Goal: Information Seeking & Learning: Learn about a topic

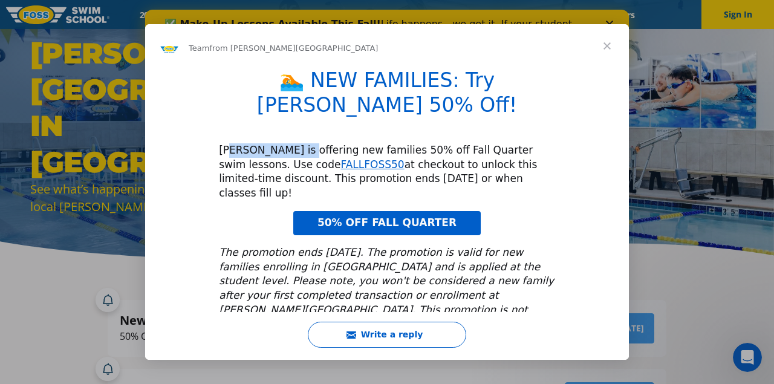
drag, startPoint x: 229, startPoint y: 127, endPoint x: 297, endPoint y: 125, distance: 67.8
click at [297, 143] on div "FOSS is offering new families 50% off Fall Quarter swim lessons. Use code FALLF…" at bounding box center [387, 171] width 336 height 57
click at [319, 143] on div "FOSS is offering new families 50% off Fall Quarter swim lessons. Use code FALLF…" at bounding box center [387, 171] width 336 height 57
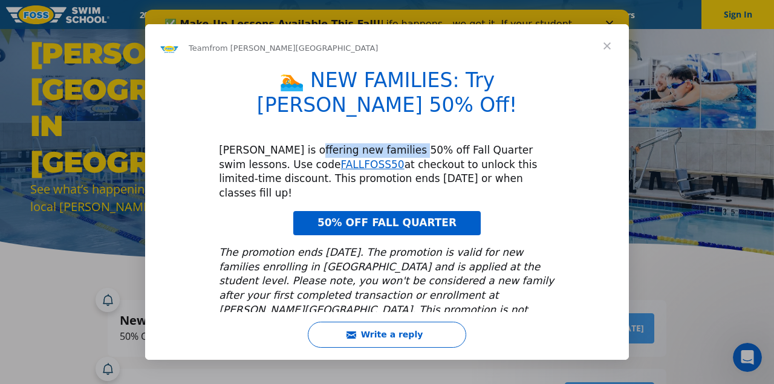
drag, startPoint x: 304, startPoint y: 126, endPoint x: 399, endPoint y: 126, distance: 94.9
click at [399, 143] on div "FOSS is offering new families 50% off Fall Quarter swim lessons. Use code FALLF…" at bounding box center [387, 171] width 336 height 57
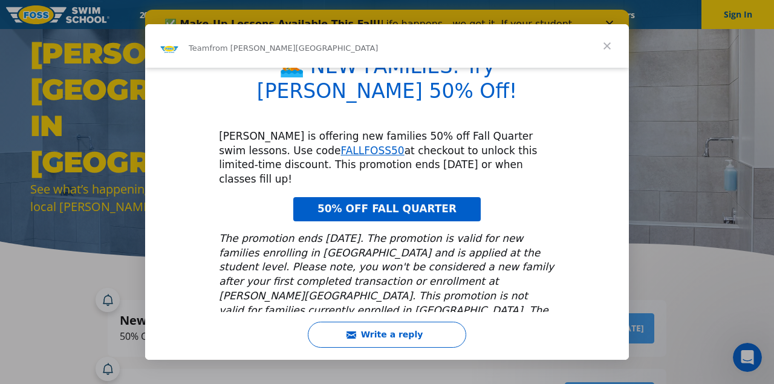
scroll to position [15, 0]
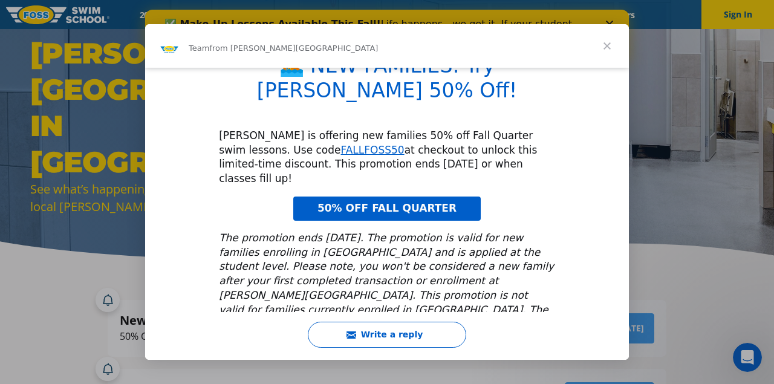
click at [332, 202] on span "50% OFF FALL QUARTER" at bounding box center [386, 208] width 139 height 12
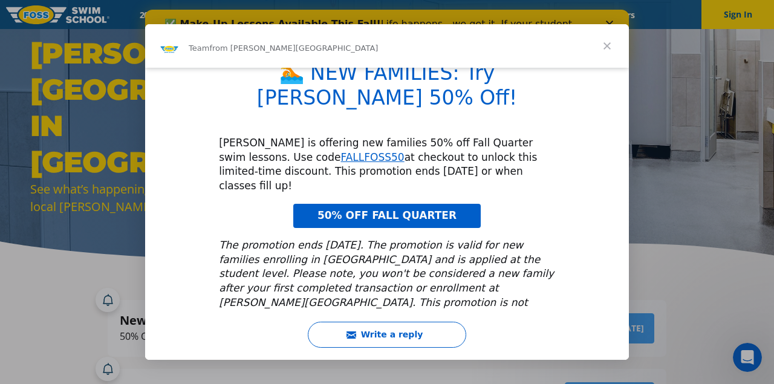
scroll to position [0, 0]
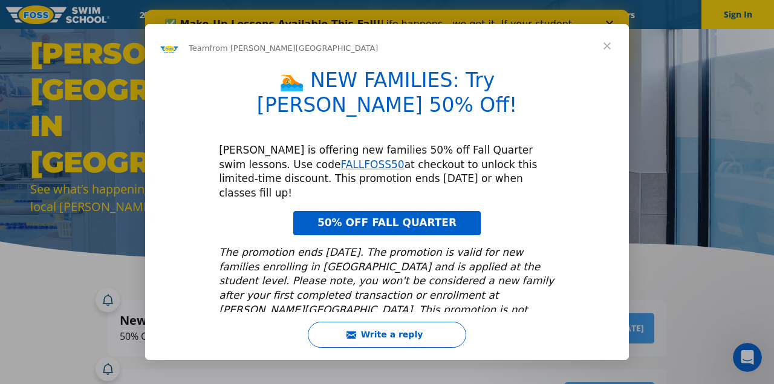
click at [401, 216] on span "50% OFF FALL QUARTER" at bounding box center [386, 222] width 139 height 12
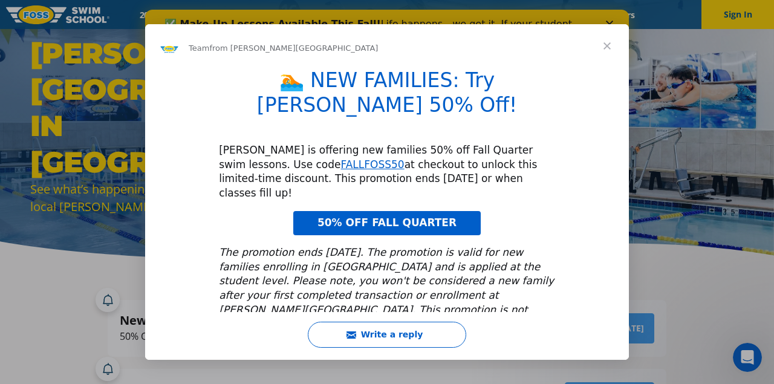
click at [604, 48] on span "Close" at bounding box center [607, 46] width 44 height 44
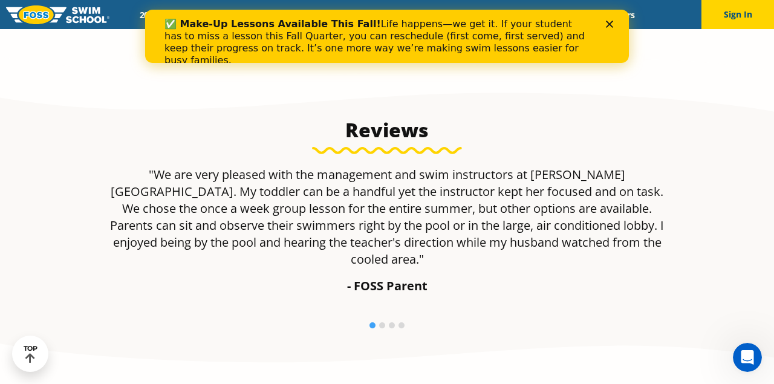
scroll to position [714, 0]
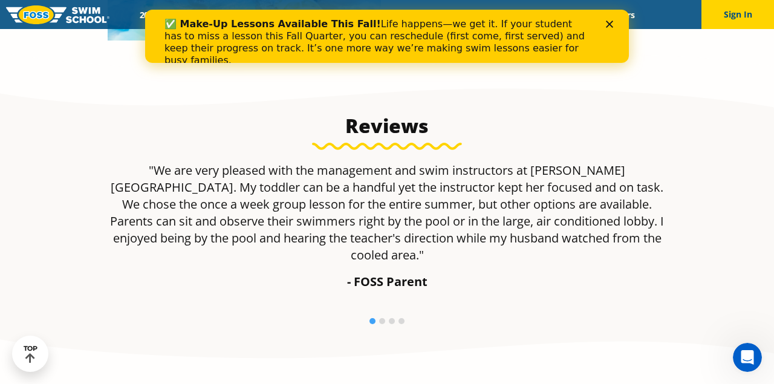
click at [380, 318] on li at bounding box center [382, 321] width 6 height 6
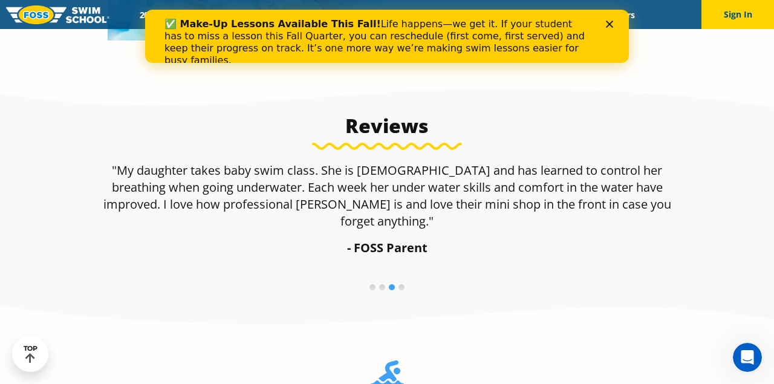
click at [379, 284] on ol at bounding box center [387, 288] width 400 height 9
click at [381, 284] on li at bounding box center [382, 287] width 6 height 6
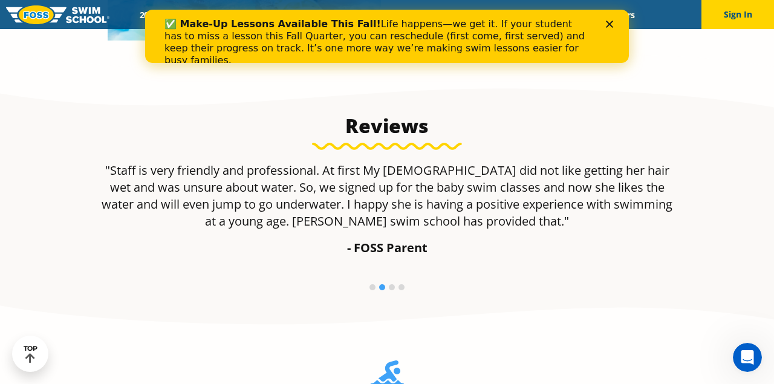
click at [389, 289] on ol at bounding box center [387, 288] width 400 height 9
click at [394, 288] on li at bounding box center [392, 287] width 6 height 6
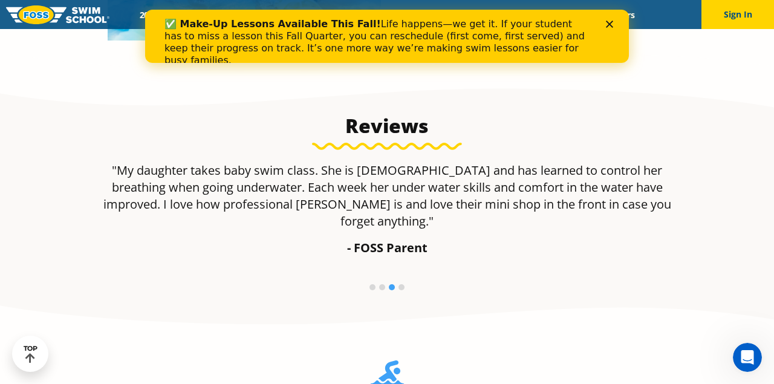
click at [407, 284] on ol at bounding box center [387, 288] width 400 height 9
click at [403, 284] on li at bounding box center [401, 287] width 6 height 6
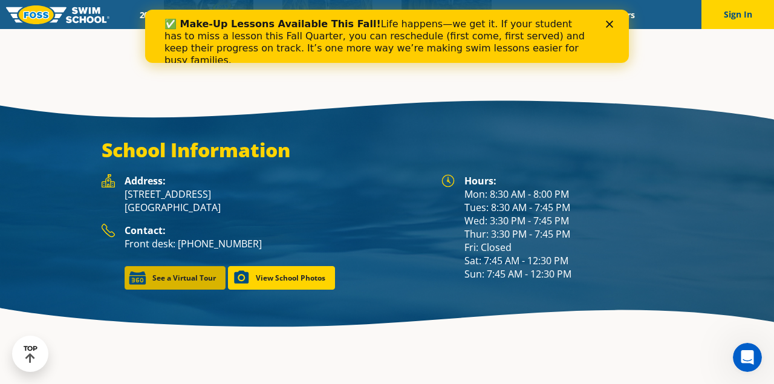
scroll to position [1586, 0]
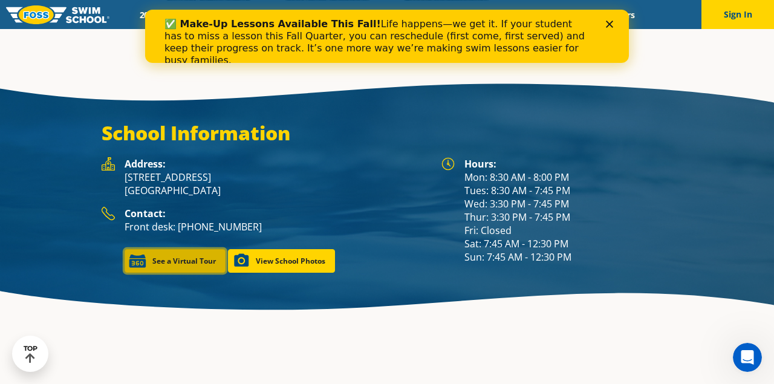
click at [184, 249] on link "See a Virtual Tour" at bounding box center [175, 261] width 101 height 24
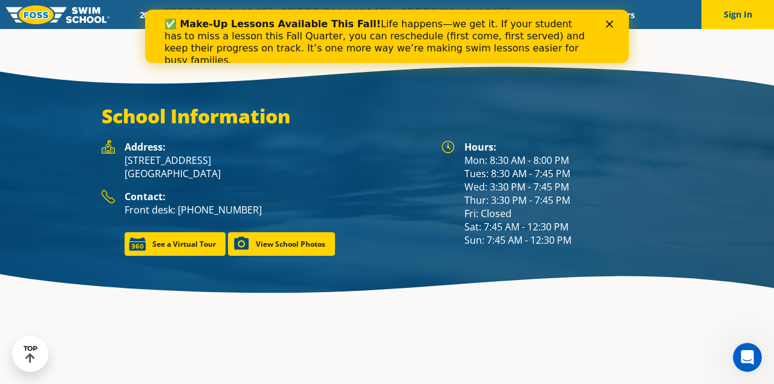
scroll to position [1552, 0]
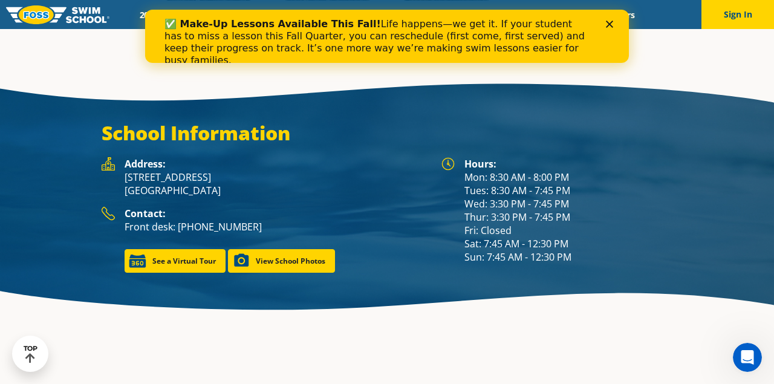
drag, startPoint x: 230, startPoint y: 141, endPoint x: 126, endPoint y: 144, distance: 104.0
click at [126, 170] on p "9550 Manchester Rd Rock Hill, MO 63119" at bounding box center [277, 183] width 305 height 27
copy p "9550 Manchester Rd"
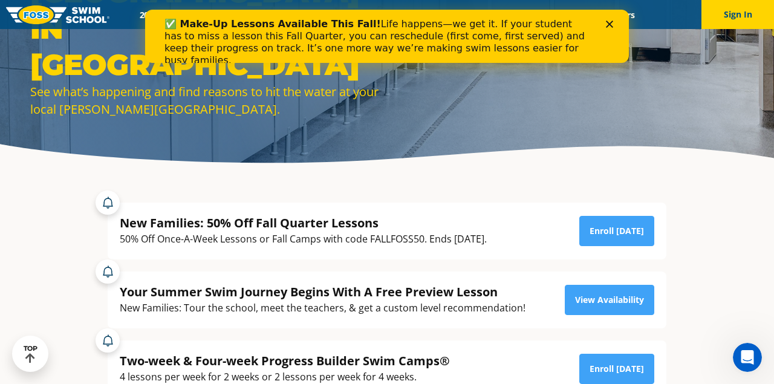
scroll to position [101, 0]
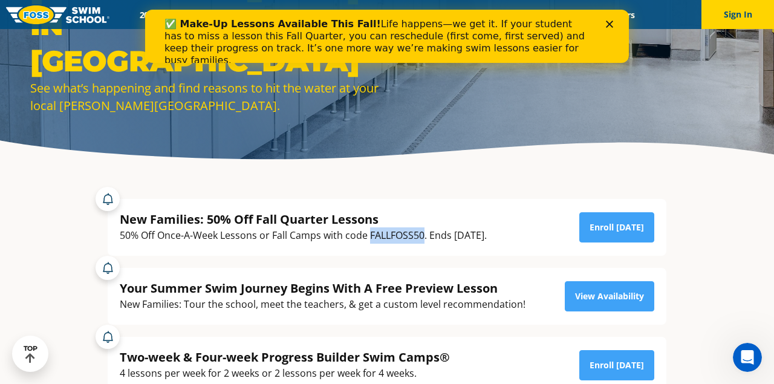
drag, startPoint x: 370, startPoint y: 235, endPoint x: 424, endPoint y: 233, distance: 53.8
click at [424, 233] on div "50% Off Once-A-Week Lessons or Fall Camps with code FALLFOSS50. Ends September …" at bounding box center [303, 235] width 367 height 16
copy div "FALLFOSS50"
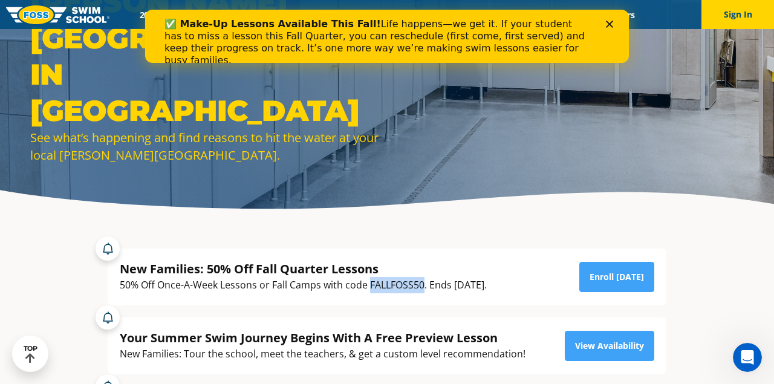
scroll to position [0, 0]
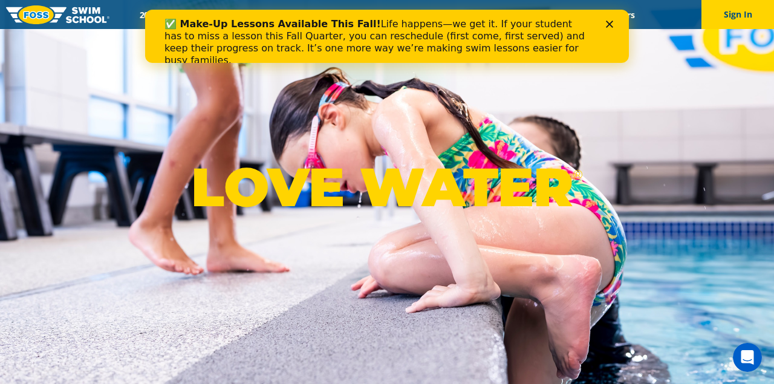
click at [613, 24] on div "Close" at bounding box center [612, 24] width 12 height 7
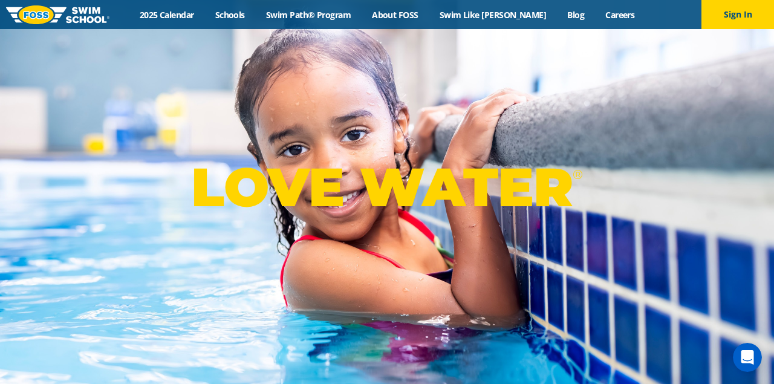
click at [172, 21] on div "Menu 2025 Calendar Schools Swim Path® Program About FOSS Swim Like Regan Blog C…" at bounding box center [387, 14] width 774 height 29
click at [170, 18] on link "2025 Calendar" at bounding box center [167, 14] width 76 height 11
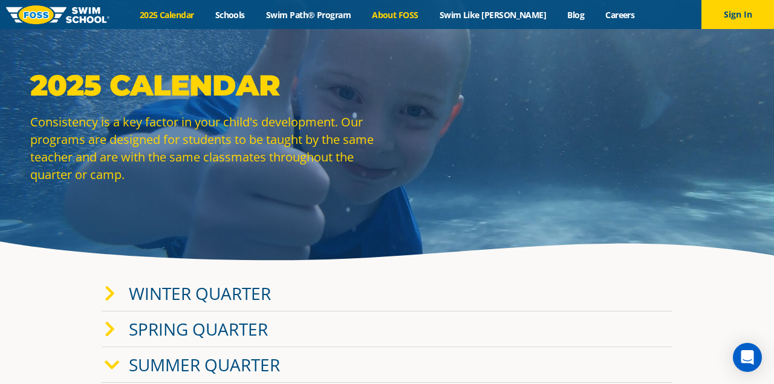
click at [423, 13] on link "About FOSS" at bounding box center [396, 14] width 68 height 11
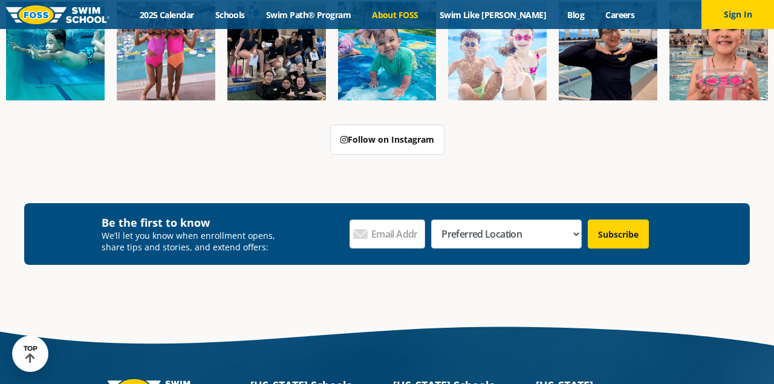
scroll to position [3170, 0]
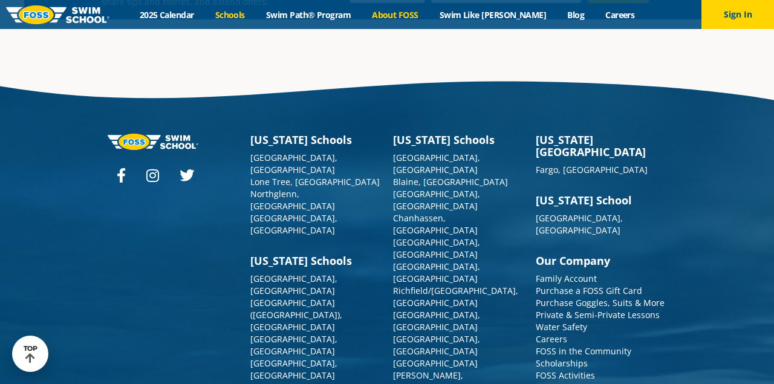
click at [255, 16] on link "Schools" at bounding box center [229, 14] width 51 height 11
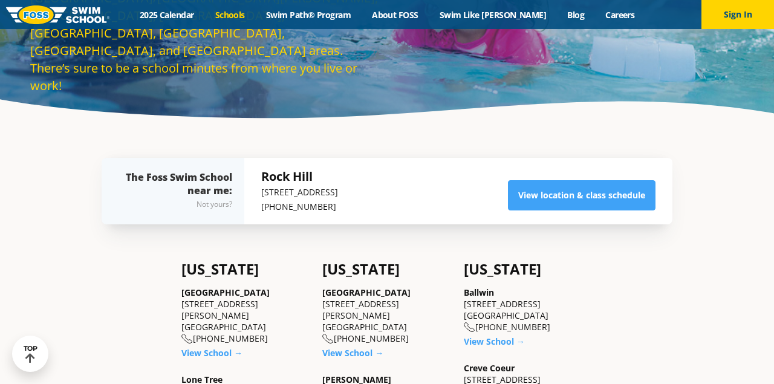
scroll to position [158, 0]
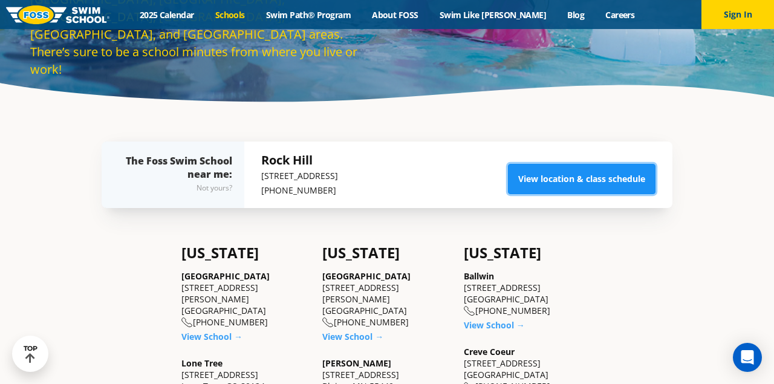
click at [562, 185] on link "View location & class schedule" at bounding box center [582, 179] width 148 height 30
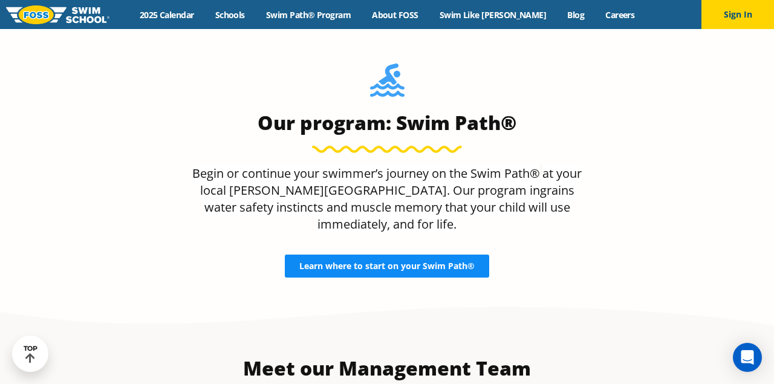
scroll to position [1062, 0]
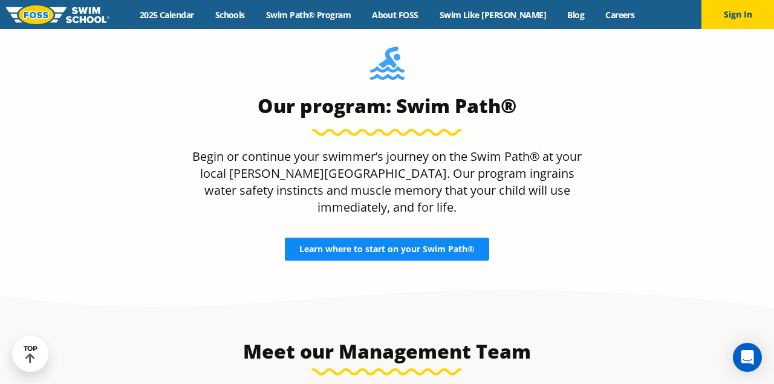
click at [351, 245] on span "Learn where to start on your Swim Path®" at bounding box center [386, 249] width 175 height 8
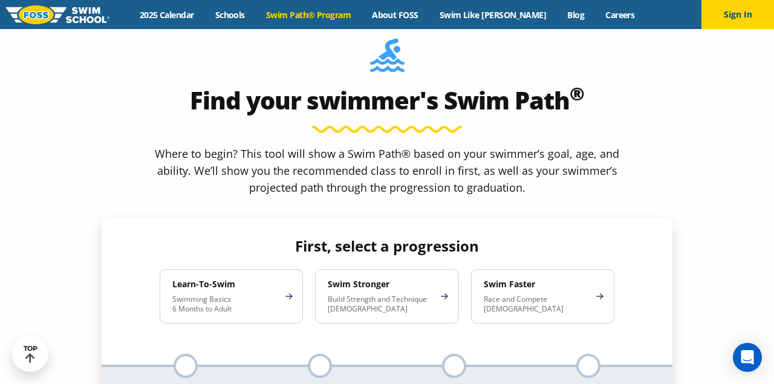
scroll to position [1048, 0]
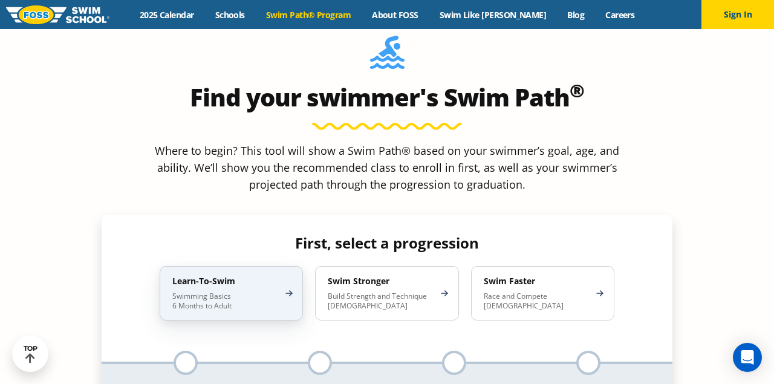
click at [262, 291] on p "Swimming Basics 6 Months to Adult" at bounding box center [225, 300] width 106 height 19
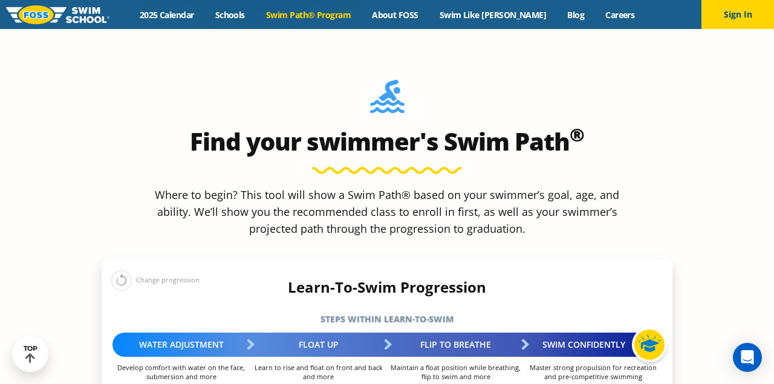
scroll to position [1002, 0]
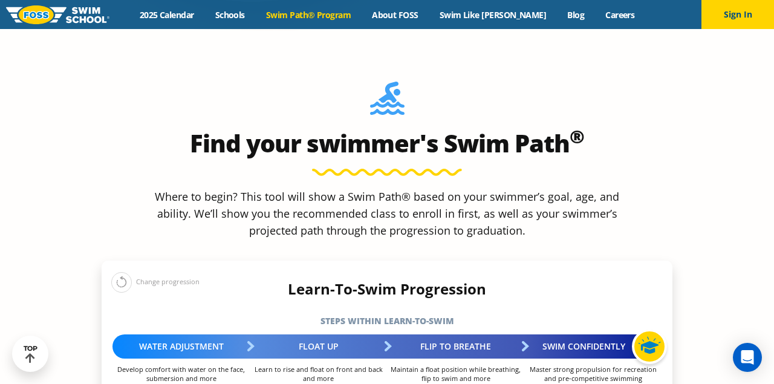
click at [157, 271] on div "Change progression" at bounding box center [155, 281] width 88 height 21
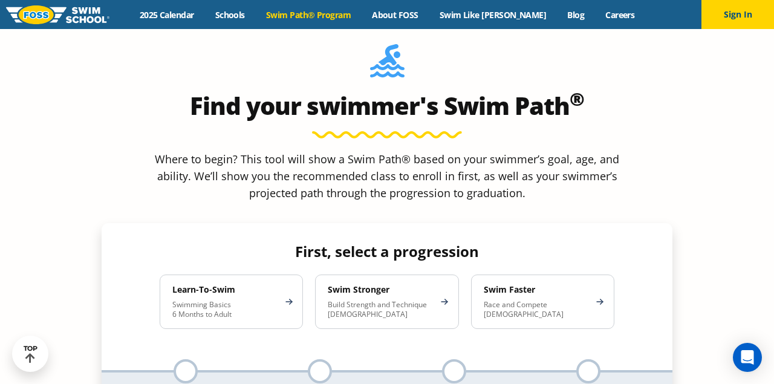
scroll to position [1040, 0]
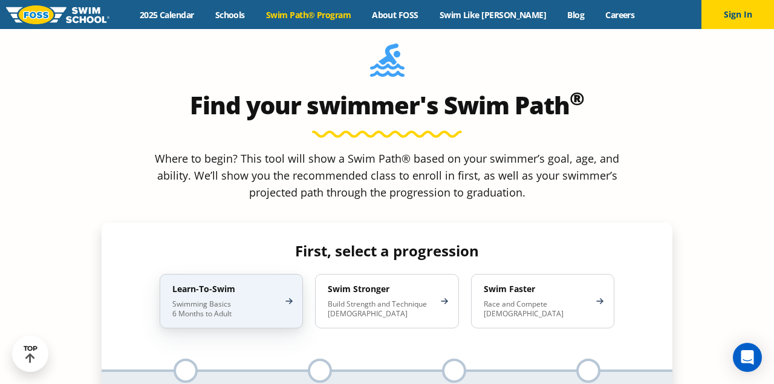
click at [189, 274] on div "Learn-To-Swim Swimming Basics 6 Months to Adult" at bounding box center [231, 301] width 143 height 54
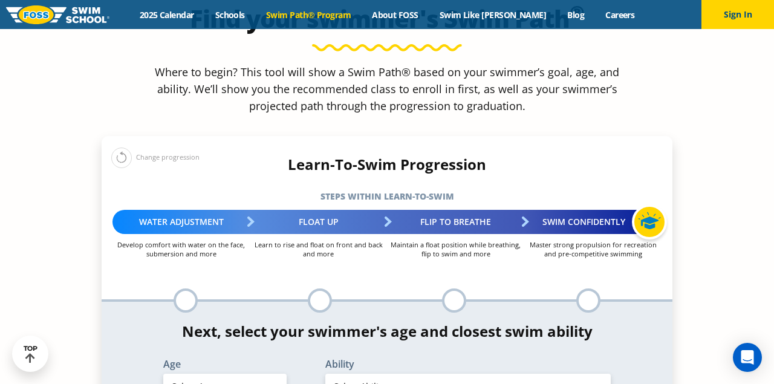
scroll to position [1148, 0]
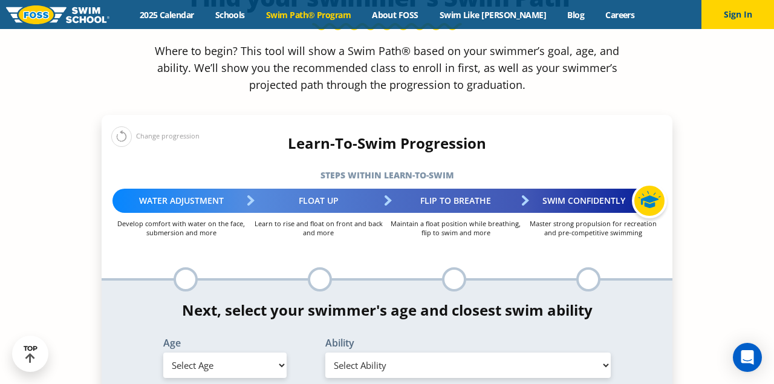
click at [232, 352] on select "Select Age [DEMOGRAPHIC_DATA] months - 1 year 1 year 2 years 3 years 4 years 5 …" at bounding box center [224, 364] width 123 height 25
select select "3-years"
click at [376, 352] on select "Select Ability First in-water experience When in the water, reliant on a life j…" at bounding box center [467, 364] width 285 height 25
select select "3-years-first-in-water-experience"
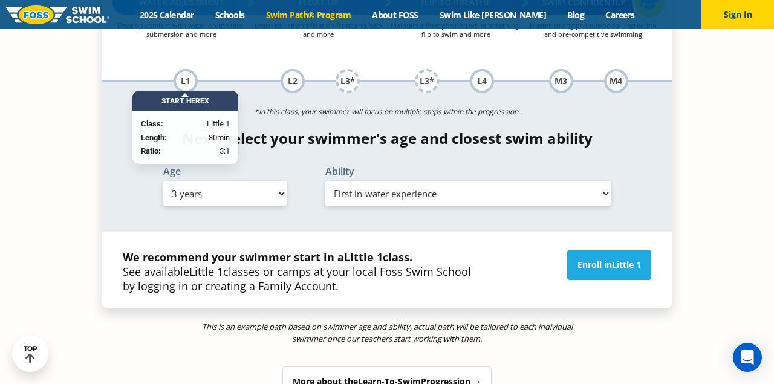
scroll to position [1344, 0]
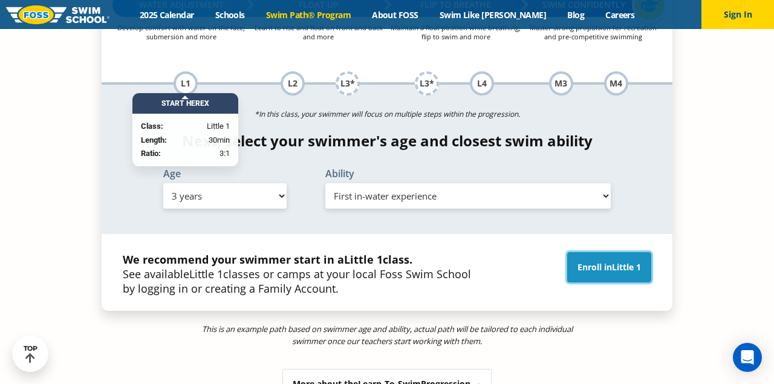
click at [625, 261] on span "Little 1" at bounding box center [626, 266] width 29 height 11
